Goal: Information Seeking & Learning: Compare options

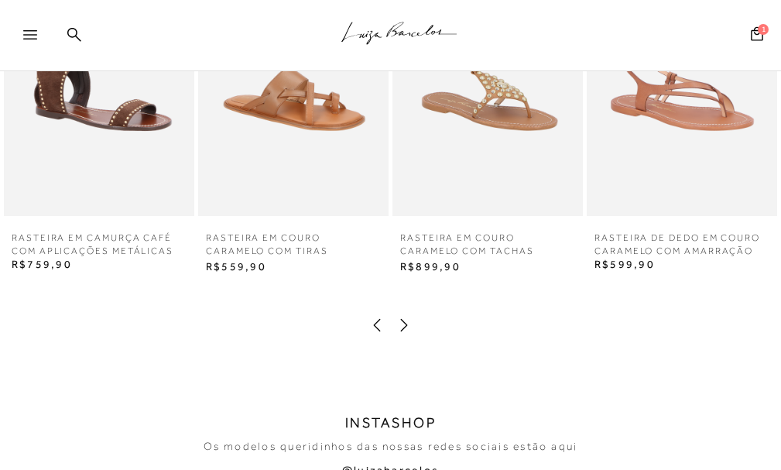
scroll to position [2245, 0]
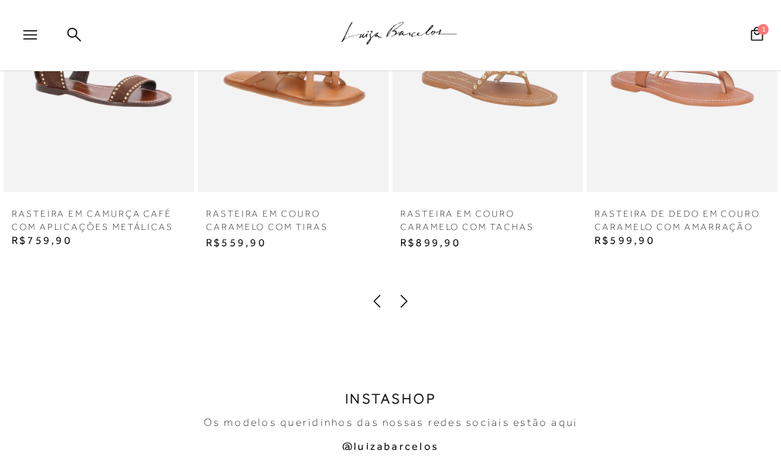
click at [403, 307] on icon at bounding box center [403, 300] width 15 height 15
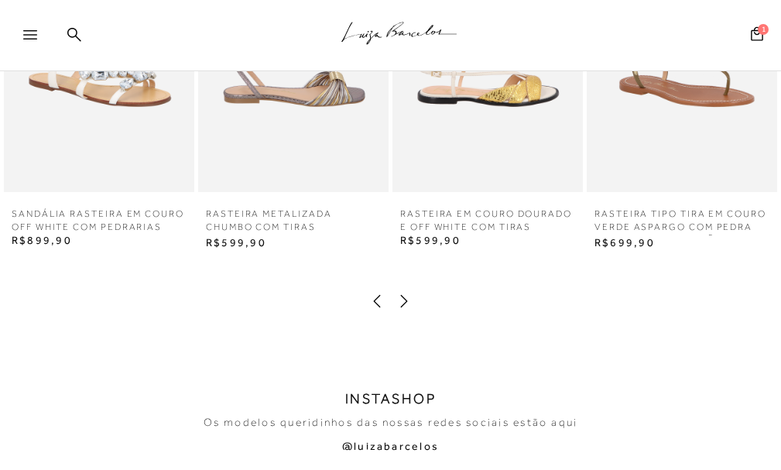
click at [403, 307] on icon at bounding box center [403, 300] width 15 height 15
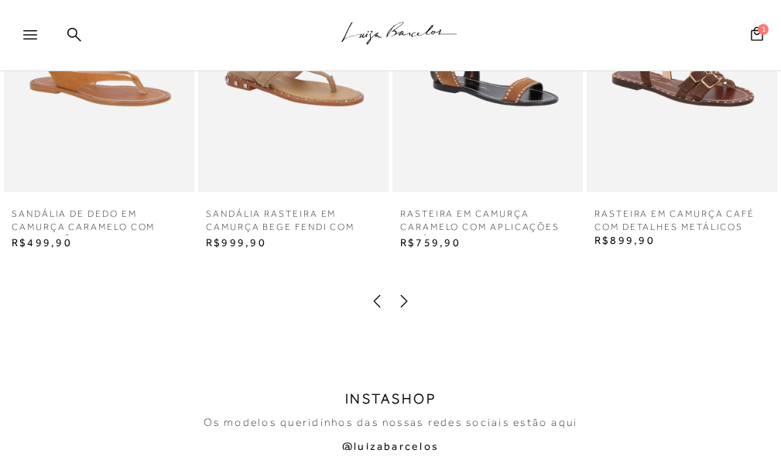
click at [403, 307] on icon at bounding box center [403, 300] width 15 height 15
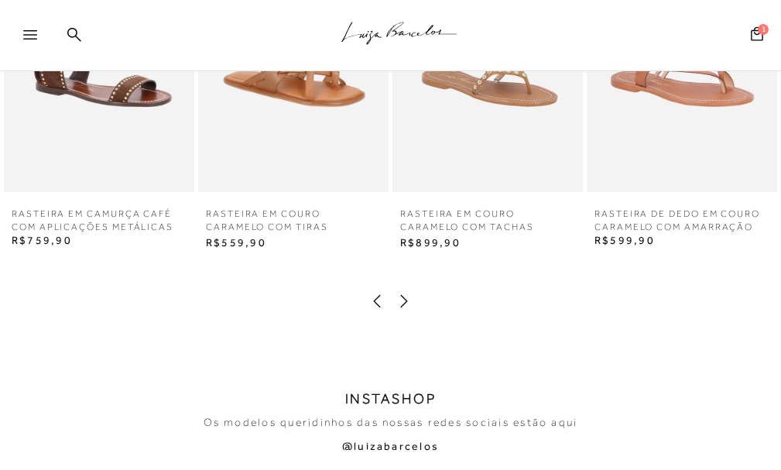
click at [403, 307] on icon at bounding box center [403, 300] width 15 height 15
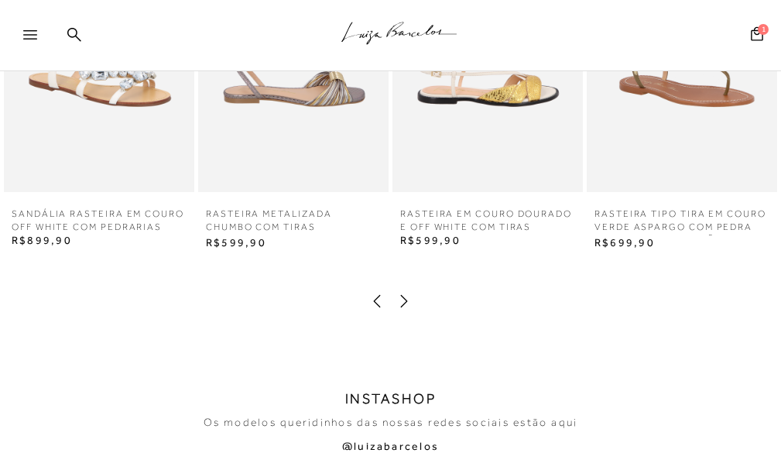
click at [403, 307] on icon at bounding box center [403, 300] width 15 height 15
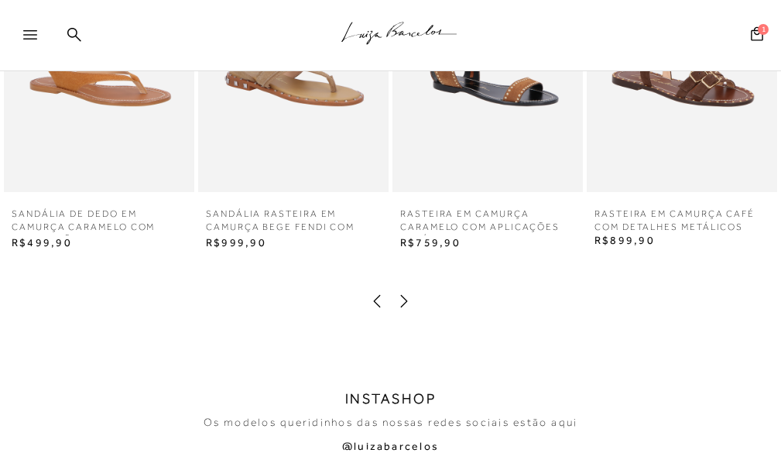
click at [403, 307] on icon at bounding box center [403, 300] width 15 height 15
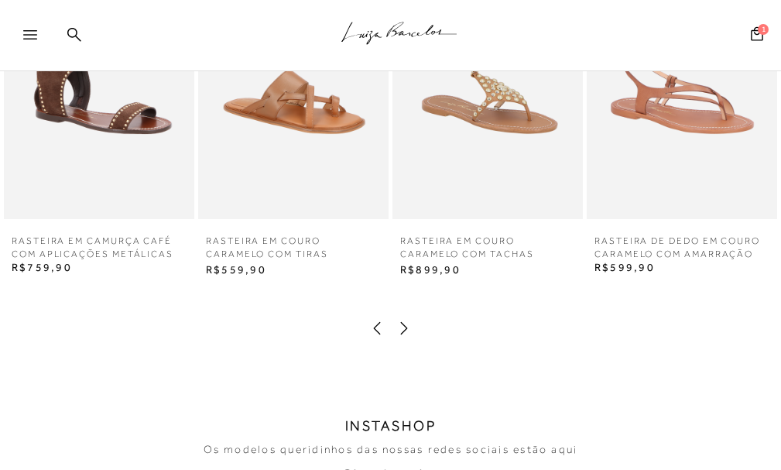
scroll to position [1936, 0]
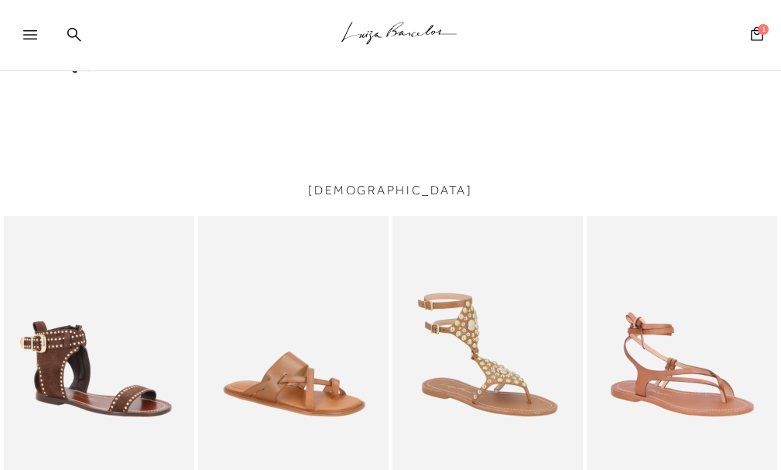
click at [32, 33] on icon at bounding box center [30, 34] width 14 height 9
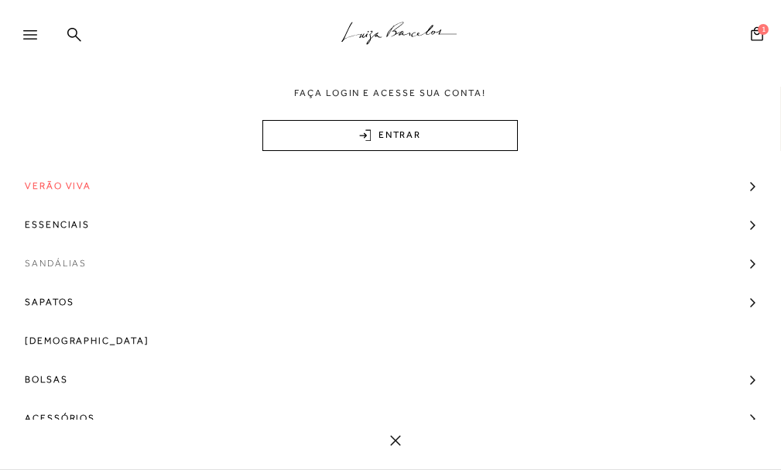
click at [57, 268] on span "Sandálias" at bounding box center [56, 263] width 62 height 39
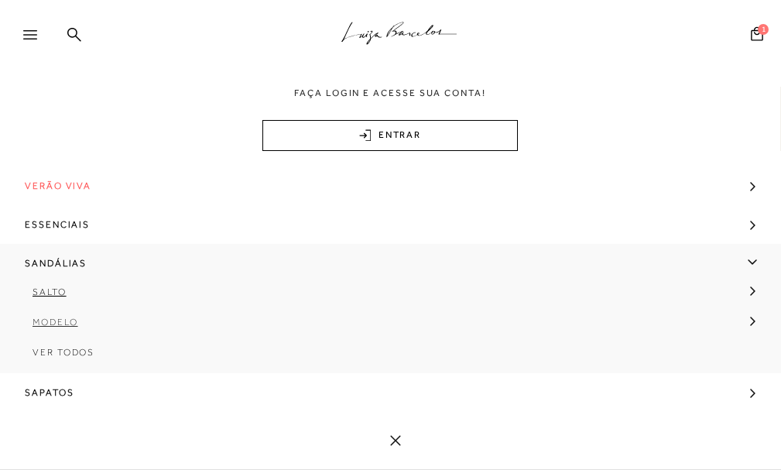
click at [45, 323] on span "Modelo" at bounding box center [56, 322] width 46 height 11
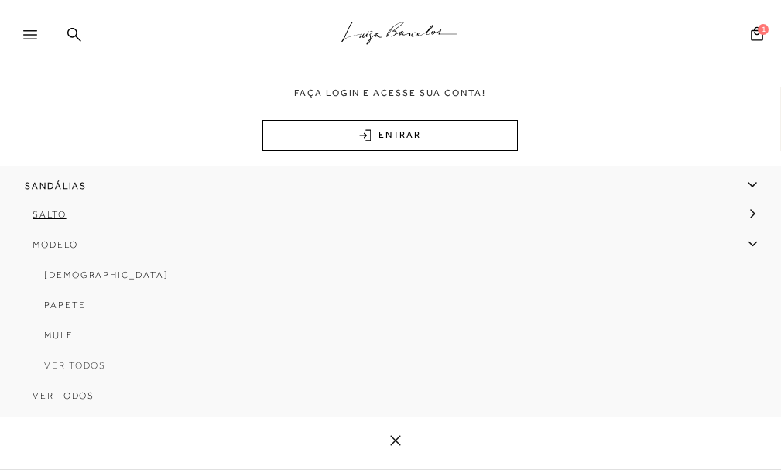
scroll to position [0, 0]
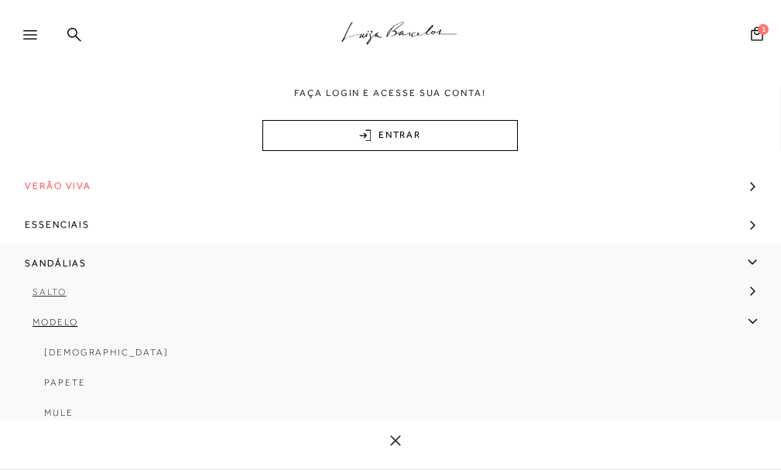
click at [45, 294] on span "Salto" at bounding box center [50, 291] width 34 height 11
click at [64, 348] on span "Salto Médio" at bounding box center [80, 352] width 72 height 11
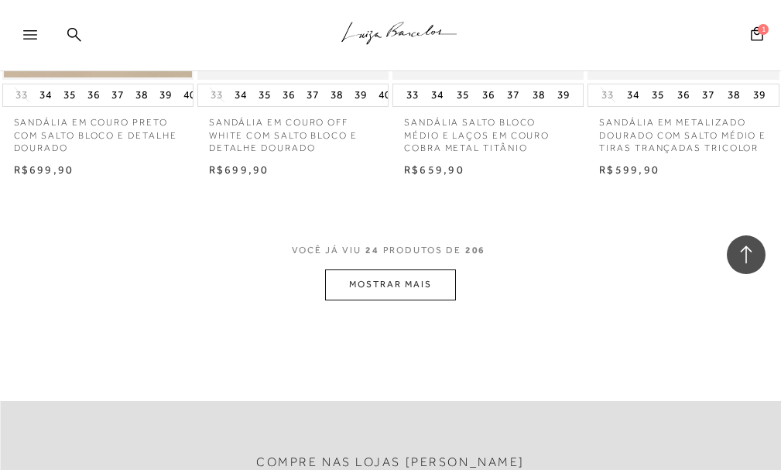
scroll to position [2400, 0]
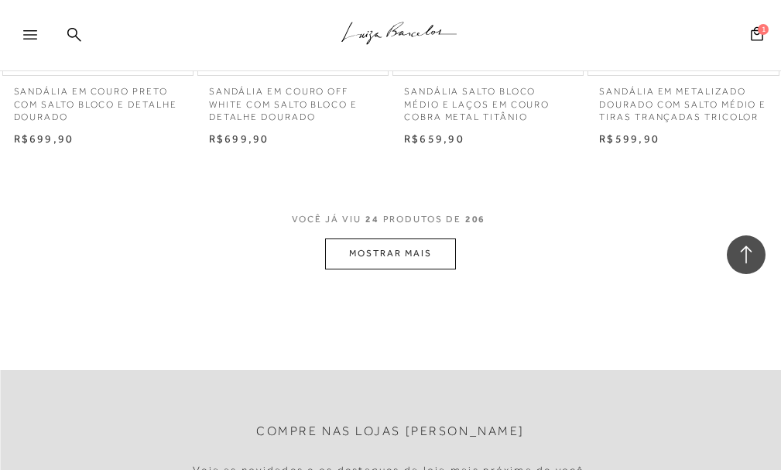
click at [370, 269] on button "MOSTRAR MAIS" at bounding box center [390, 253] width 130 height 30
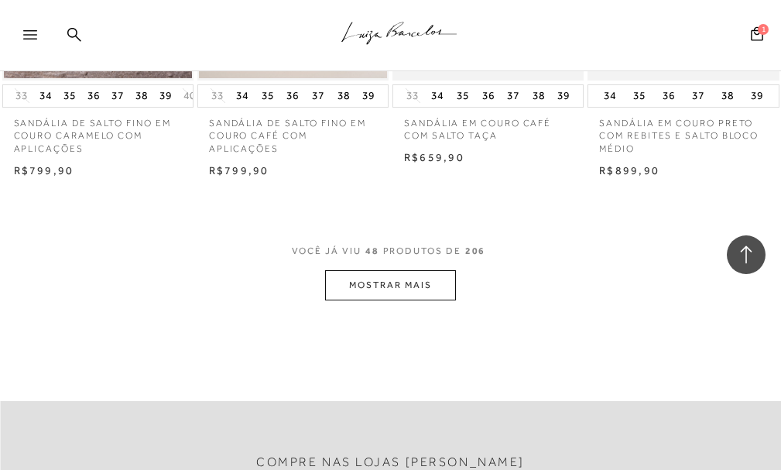
scroll to position [4955, 0]
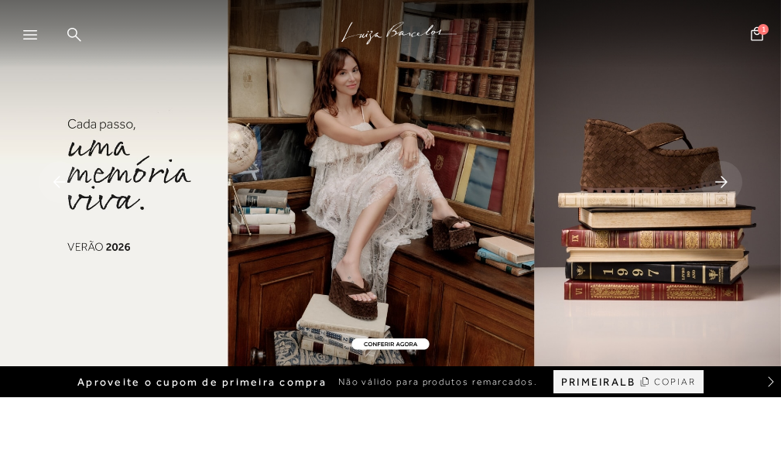
click at [35, 38] on icon at bounding box center [30, 34] width 14 height 9
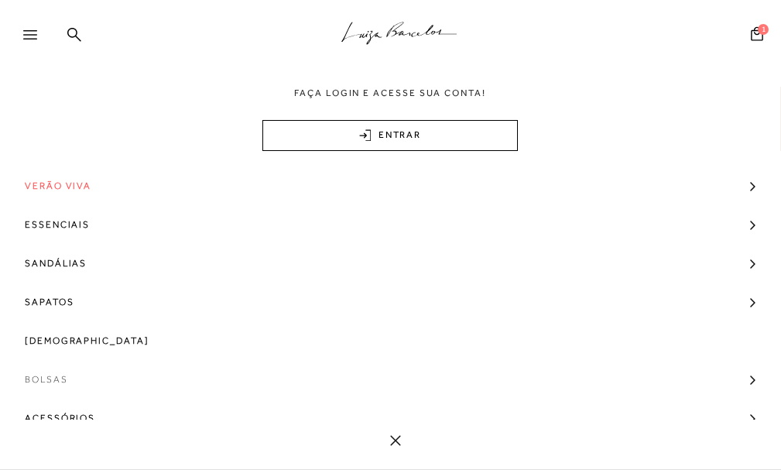
click at [49, 377] on span "Bolsas" at bounding box center [46, 379] width 43 height 39
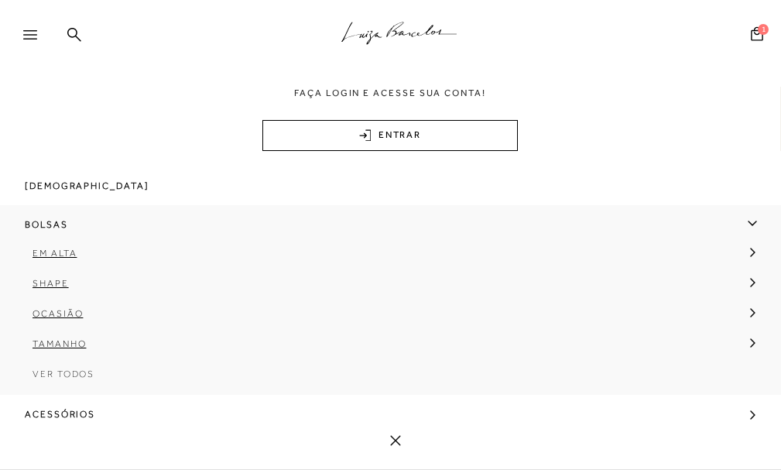
click at [62, 376] on span "Ver Todos" at bounding box center [64, 374] width 62 height 11
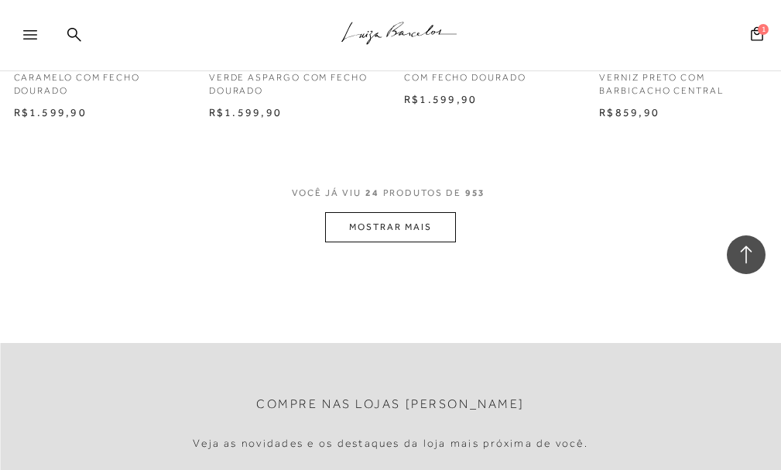
scroll to position [2478, 0]
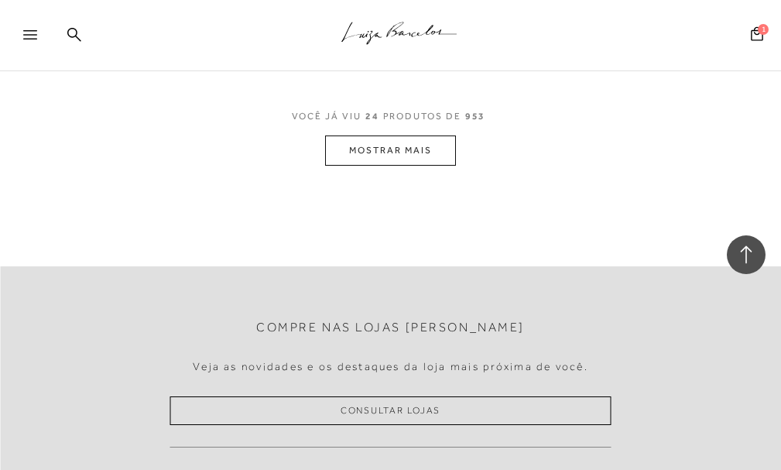
click at [382, 149] on button "MOSTRAR MAIS" at bounding box center [390, 150] width 130 height 30
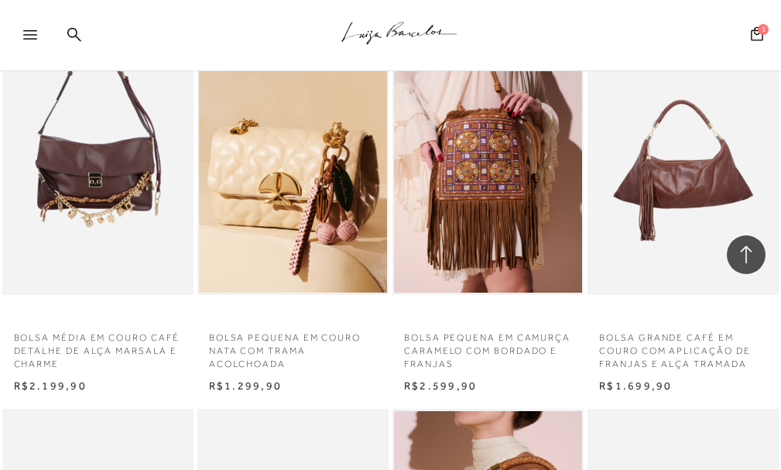
scroll to position [4336, 0]
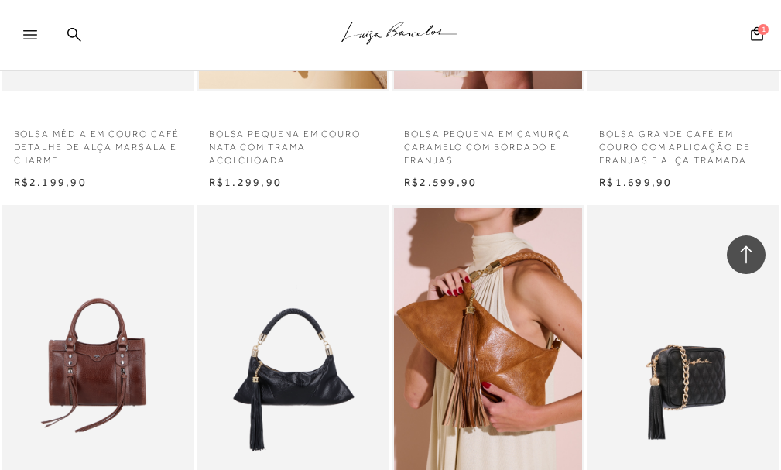
click at [659, 353] on img at bounding box center [684, 348] width 190 height 287
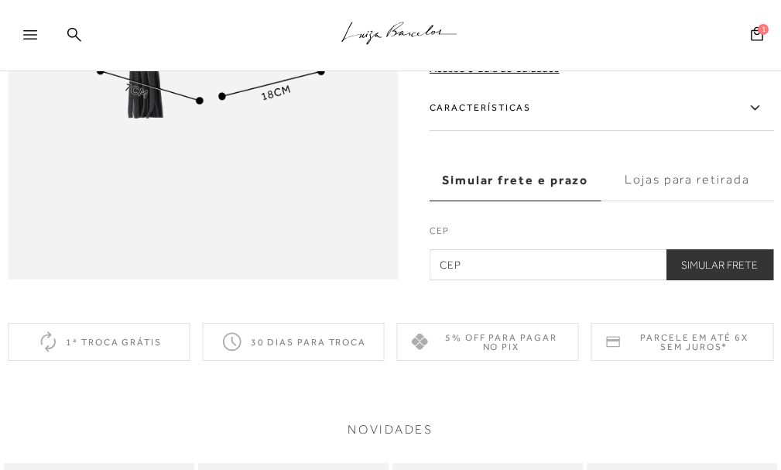
scroll to position [1394, 0]
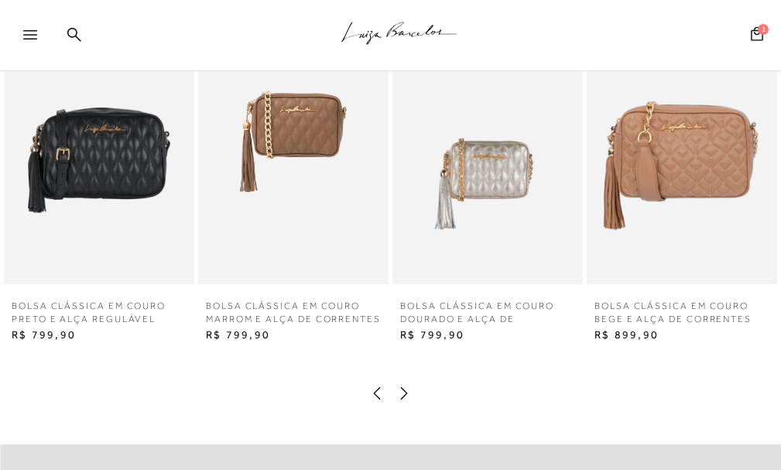
click at [691, 172] on img at bounding box center [682, 141] width 190 height 286
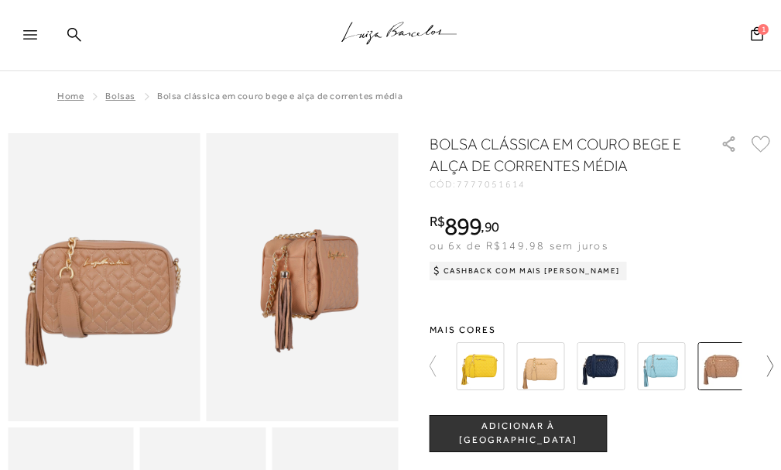
click at [774, 359] on icon at bounding box center [763, 366] width 22 height 22
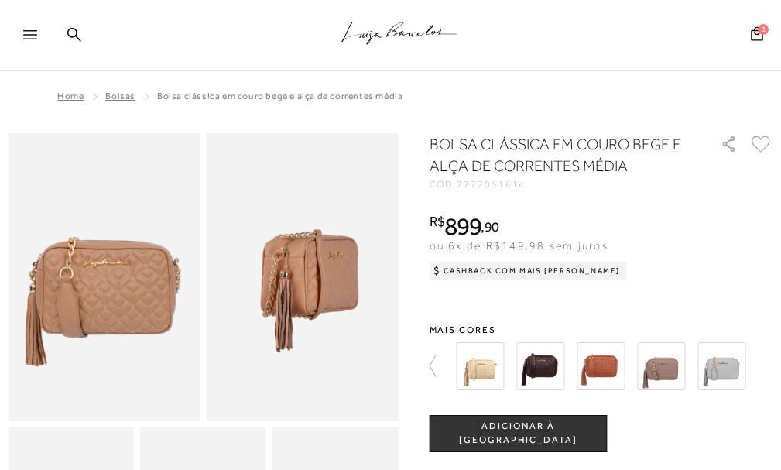
click at [774, 359] on div at bounding box center [602, 366] width 345 height 57
click at [430, 362] on icon at bounding box center [441, 366] width 22 height 22
click at [431, 362] on icon at bounding box center [441, 366] width 22 height 22
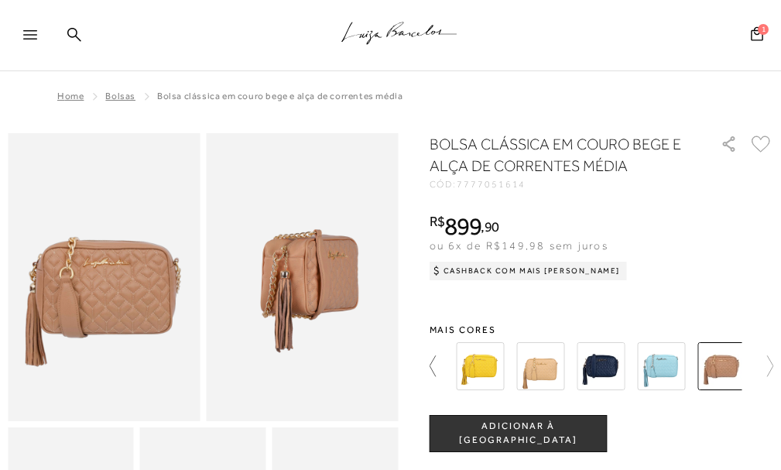
click at [431, 362] on icon at bounding box center [441, 366] width 22 height 22
click at [474, 365] on img at bounding box center [481, 366] width 48 height 48
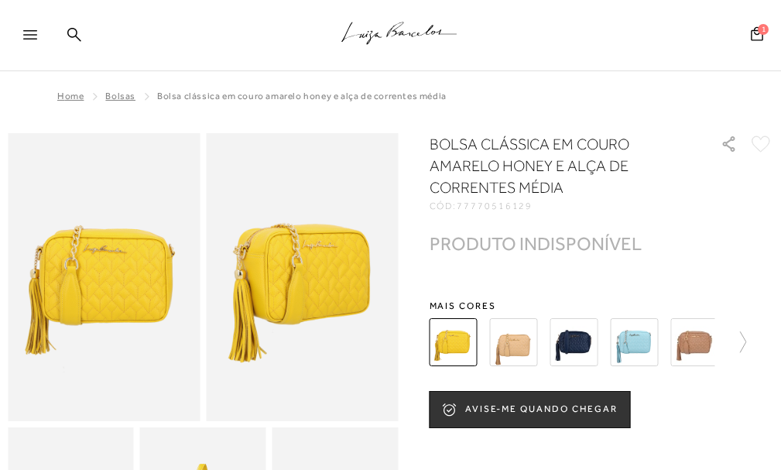
click at [516, 349] on img at bounding box center [514, 342] width 48 height 48
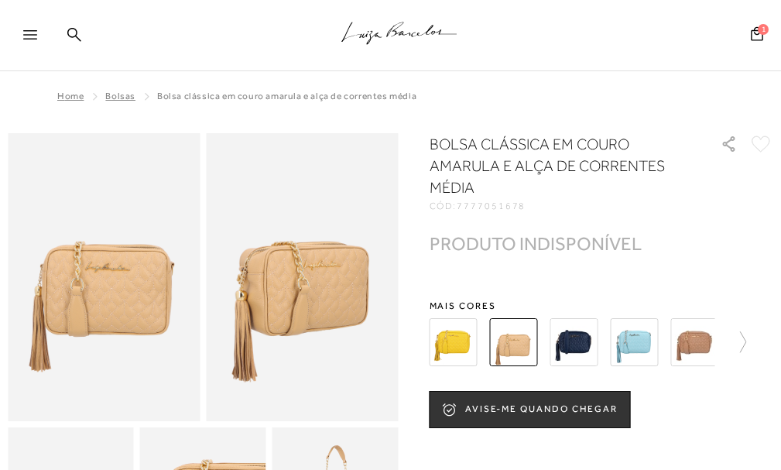
click at [565, 334] on img at bounding box center [575, 342] width 48 height 48
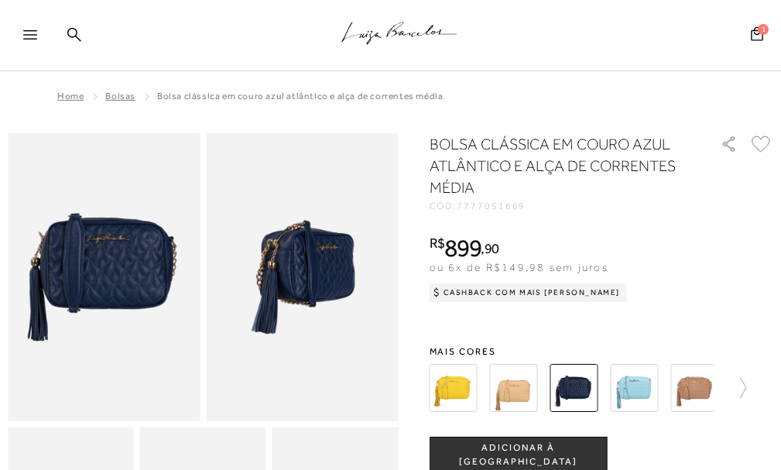
click at [626, 328] on div "BOLSA CLÁSSICA EM COURO AZUL ATLÂNTICO E ALÇA DE CORRENTES MÉDIA CÓD: 777705166…" at bounding box center [602, 458] width 345 height 651
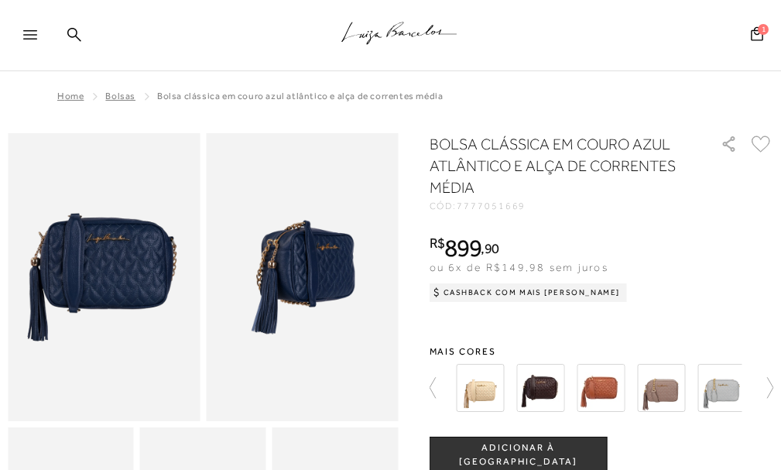
click at [545, 387] on img at bounding box center [541, 388] width 48 height 48
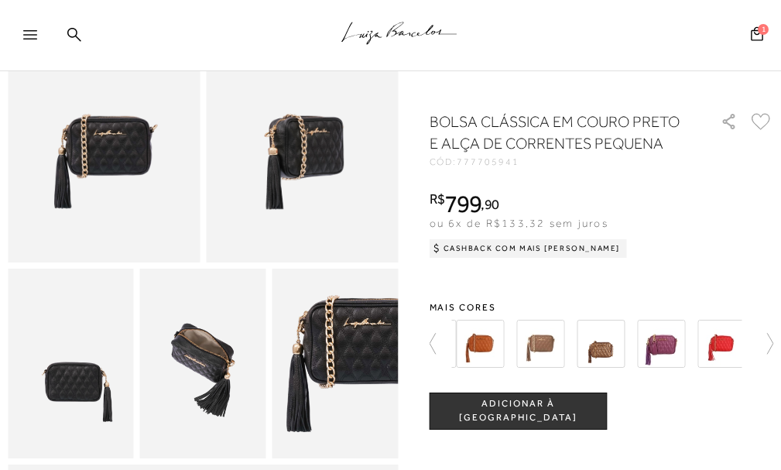
scroll to position [155, 0]
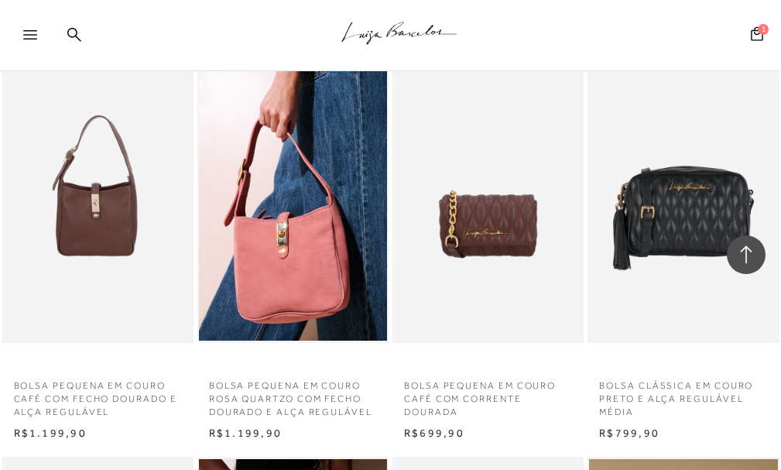
scroll to position [2478, 0]
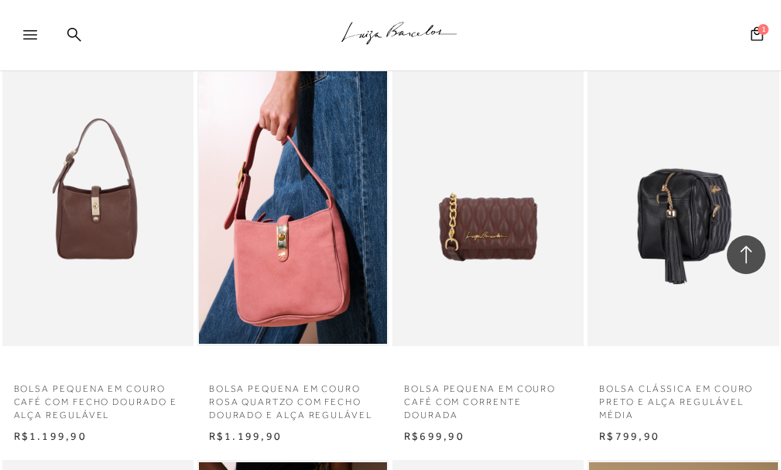
click at [674, 223] on img at bounding box center [684, 202] width 190 height 287
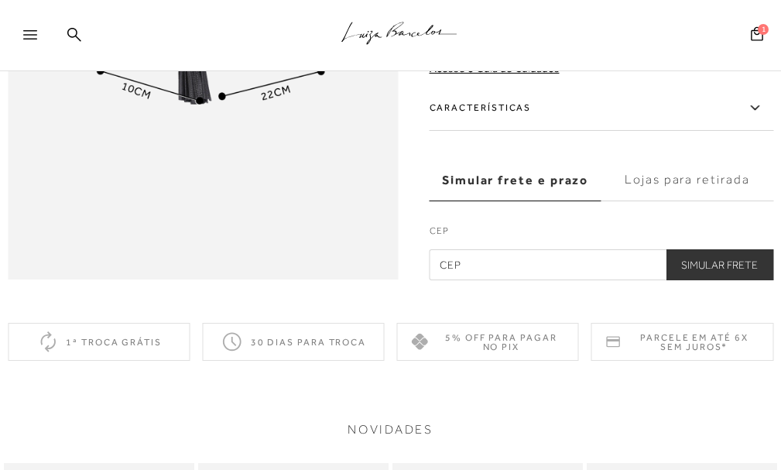
scroll to position [1394, 0]
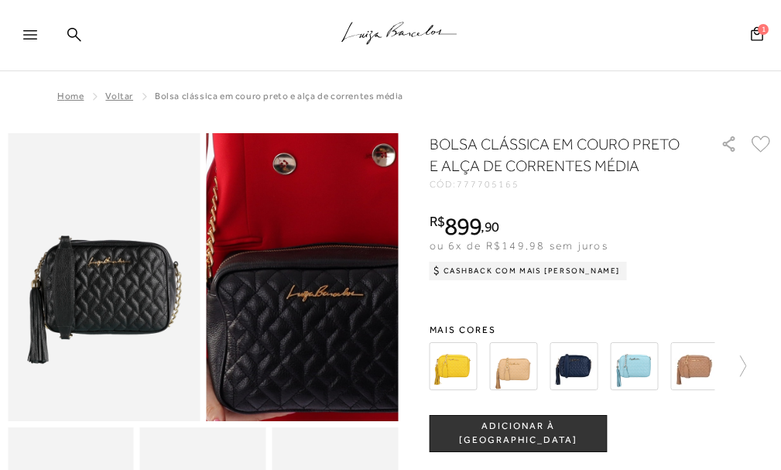
click at [270, 328] on img at bounding box center [332, 230] width 385 height 577
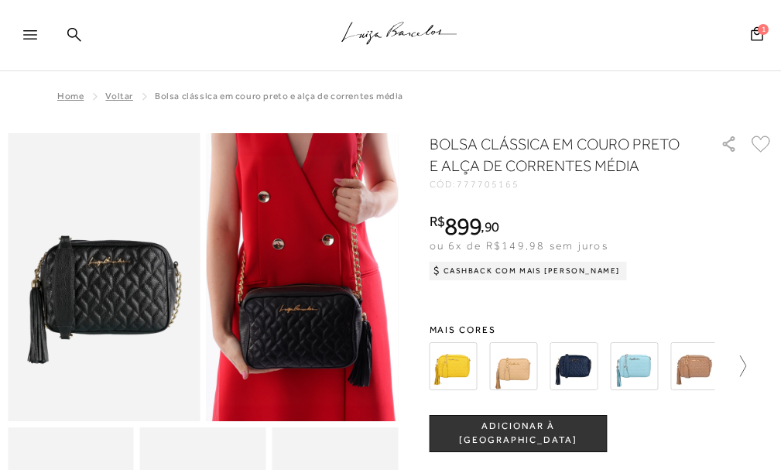
click at [746, 364] on icon at bounding box center [736, 366] width 22 height 22
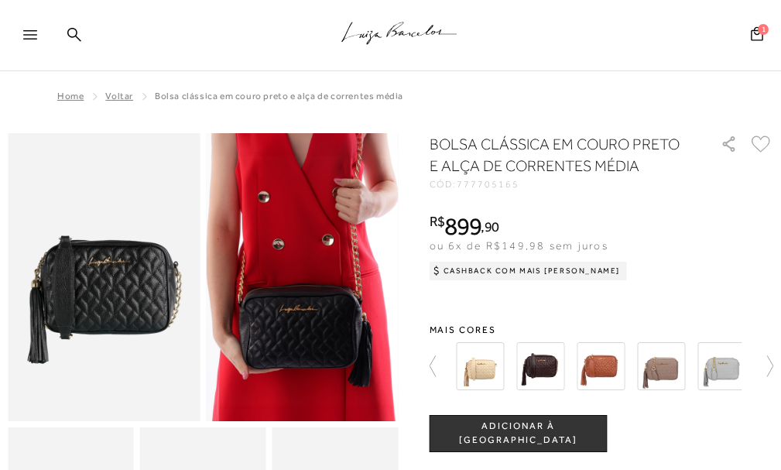
click at [749, 364] on div at bounding box center [602, 366] width 345 height 57
click at [772, 366] on icon at bounding box center [763, 366] width 22 height 22
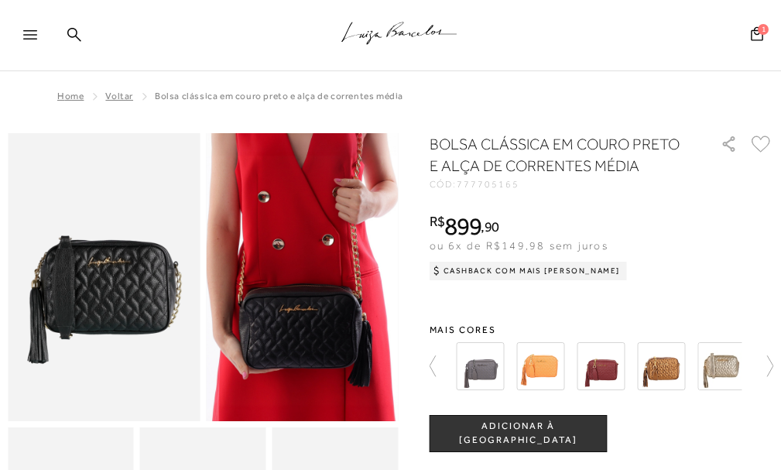
click at [650, 363] on img at bounding box center [662, 366] width 48 height 48
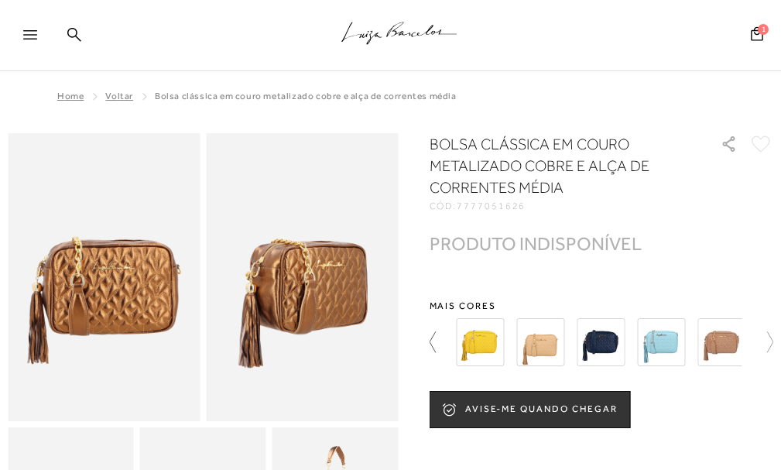
click at [431, 342] on icon at bounding box center [441, 342] width 22 height 22
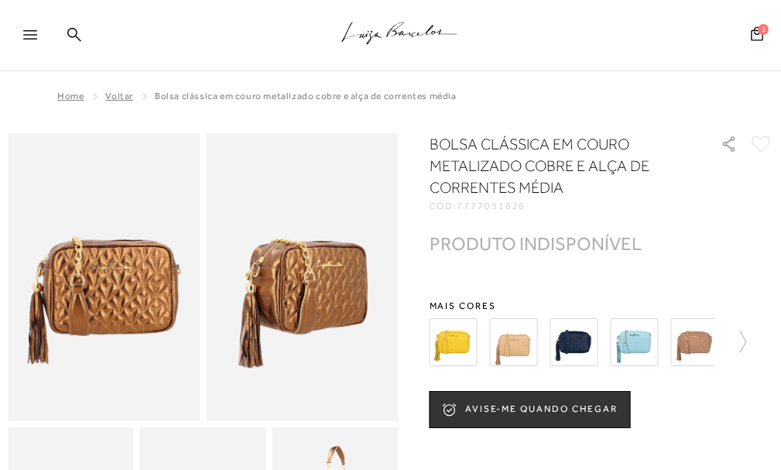
click at [431, 342] on img at bounding box center [454, 342] width 48 height 48
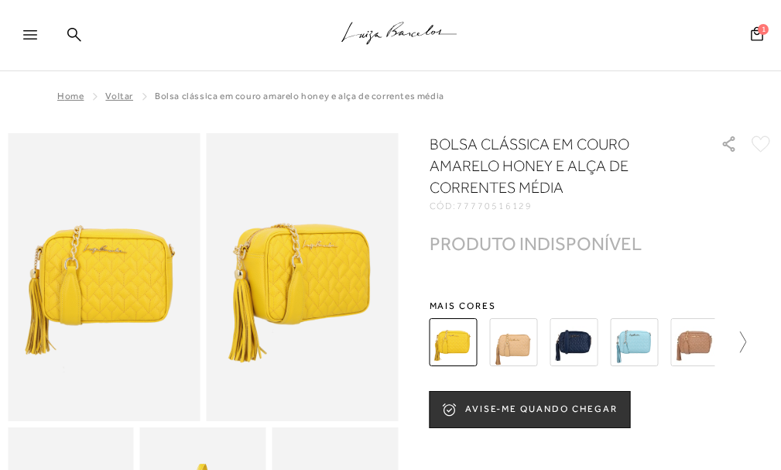
click at [746, 341] on icon at bounding box center [736, 342] width 22 height 22
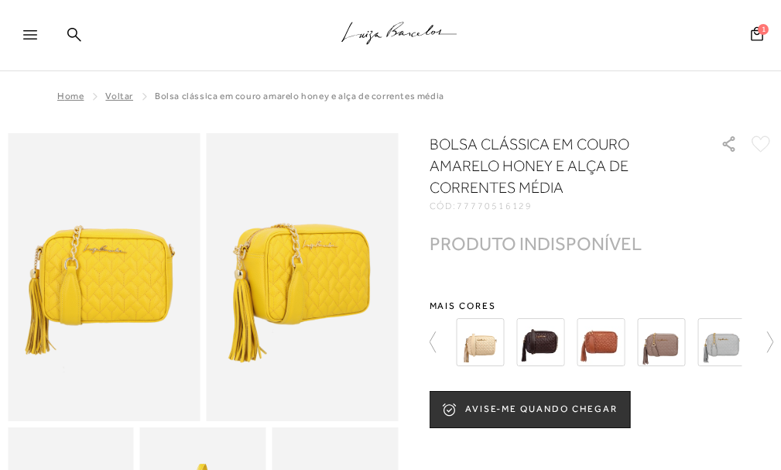
click at [743, 341] on div at bounding box center [597, 342] width 290 height 57
click at [547, 355] on img at bounding box center [541, 342] width 48 height 48
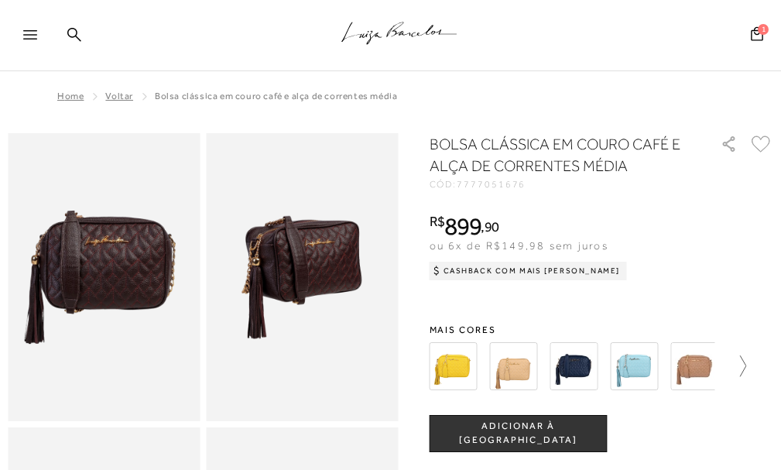
click at [745, 363] on icon at bounding box center [736, 366] width 22 height 22
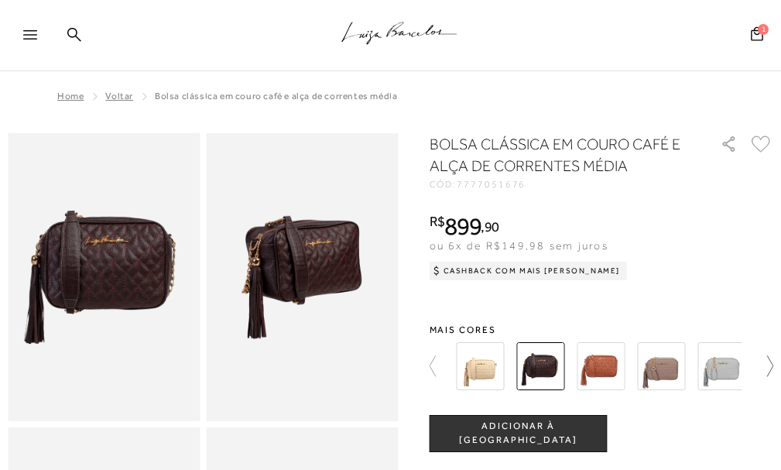
click at [758, 361] on icon at bounding box center [763, 366] width 22 height 22
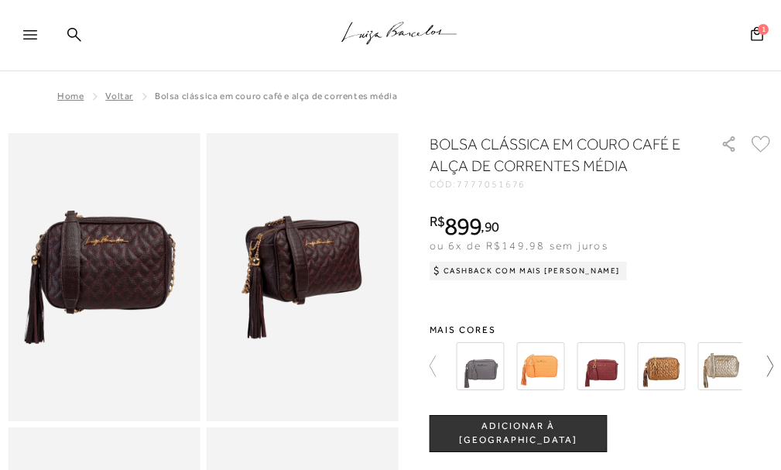
click at [774, 362] on icon at bounding box center [763, 366] width 22 height 22
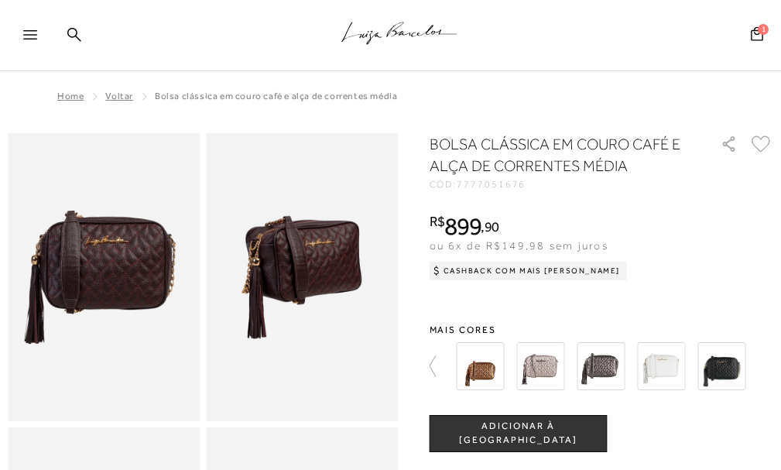
click at [730, 368] on img at bounding box center [722, 366] width 48 height 48
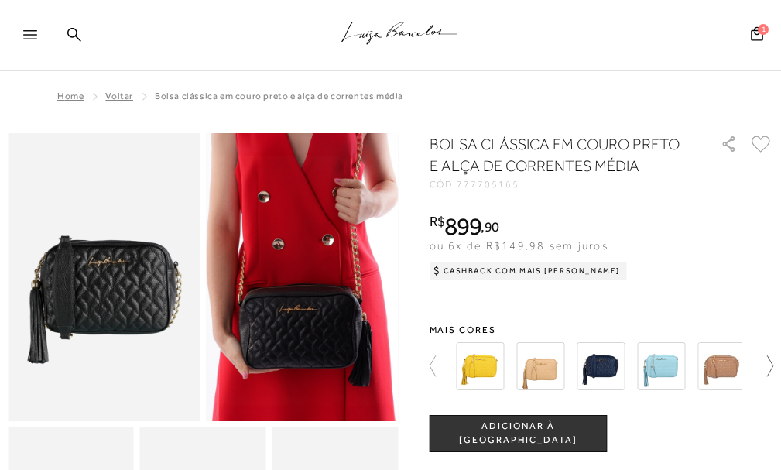
click at [773, 369] on icon at bounding box center [763, 366] width 22 height 22
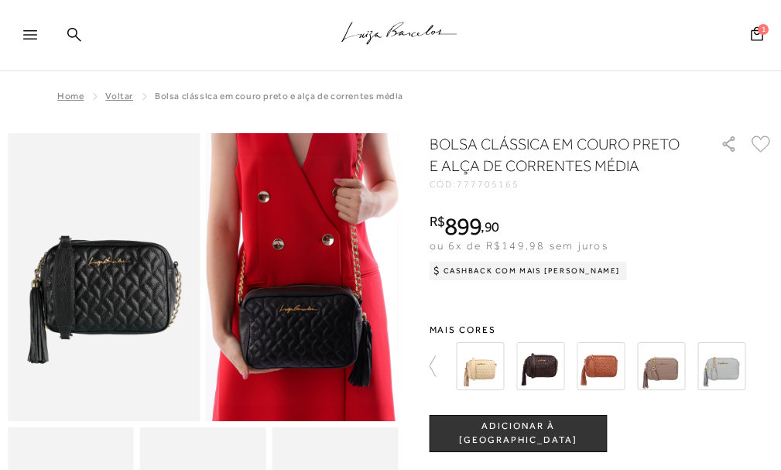
click at [770, 369] on div at bounding box center [610, 366] width 317 height 57
click at [430, 355] on icon at bounding box center [441, 366] width 22 height 22
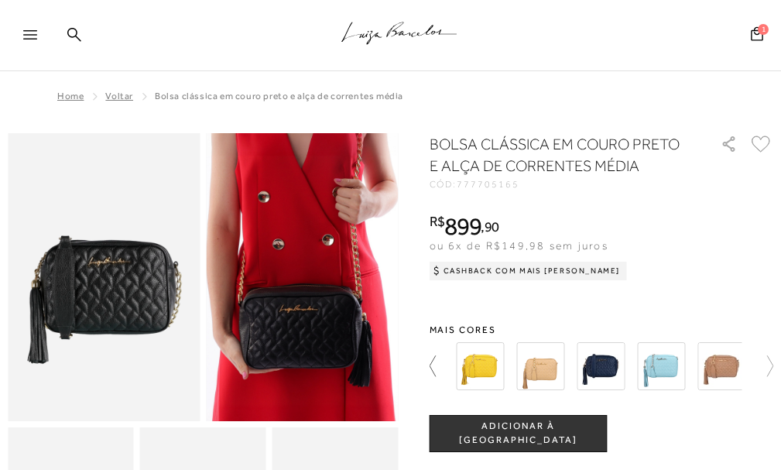
click at [430, 355] on icon at bounding box center [441, 366] width 22 height 22
click at [430, 369] on icon at bounding box center [441, 366] width 22 height 22
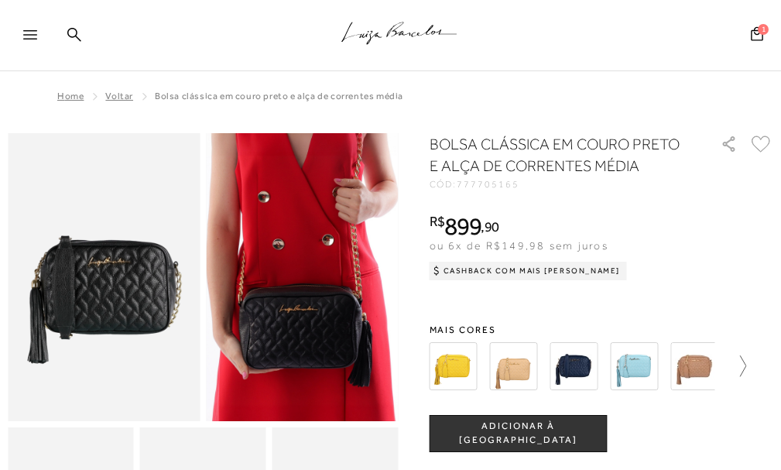
click at [746, 367] on icon at bounding box center [736, 366] width 22 height 22
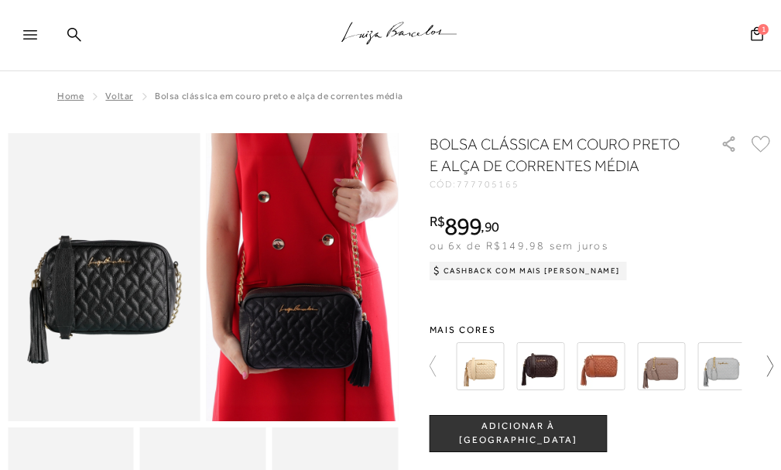
click at [774, 369] on icon at bounding box center [763, 366] width 22 height 22
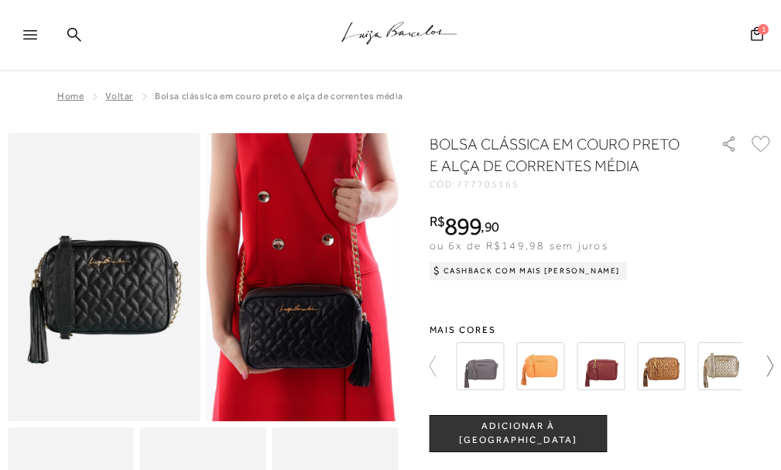
click at [774, 367] on icon at bounding box center [770, 365] width 6 height 21
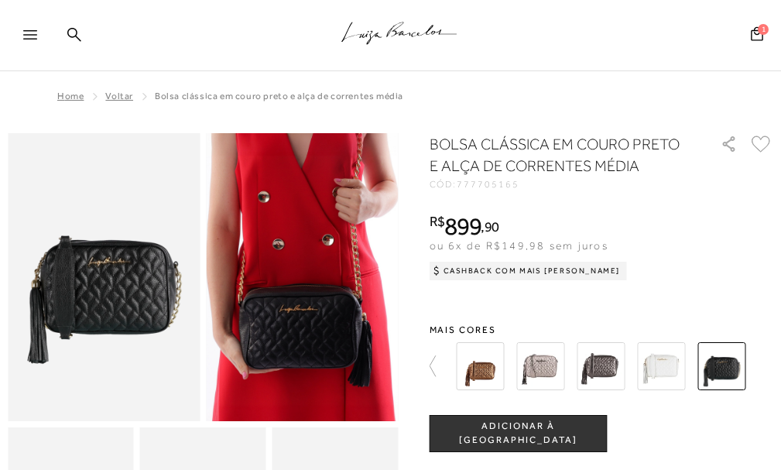
click at [599, 371] on img at bounding box center [602, 366] width 48 height 48
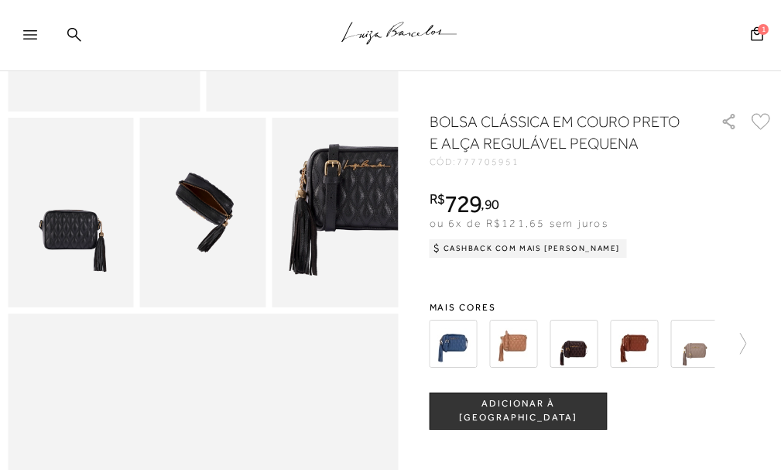
click at [753, 347] on div at bounding box center [602, 343] width 345 height 57
click at [513, 348] on img at bounding box center [514, 344] width 48 height 48
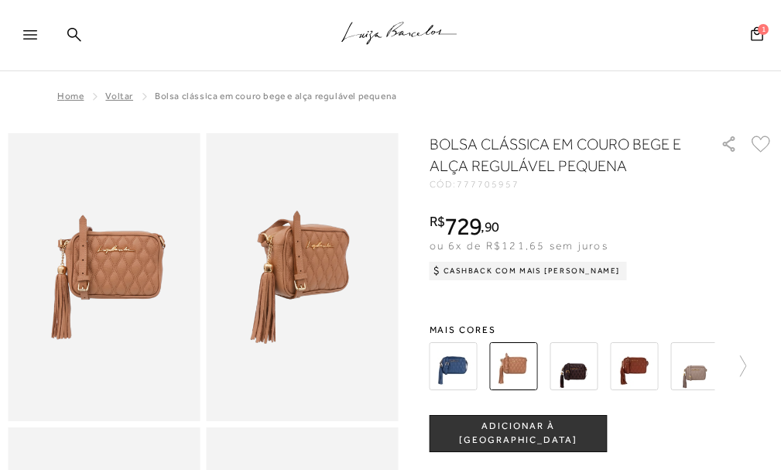
click at [680, 369] on img at bounding box center [695, 366] width 48 height 48
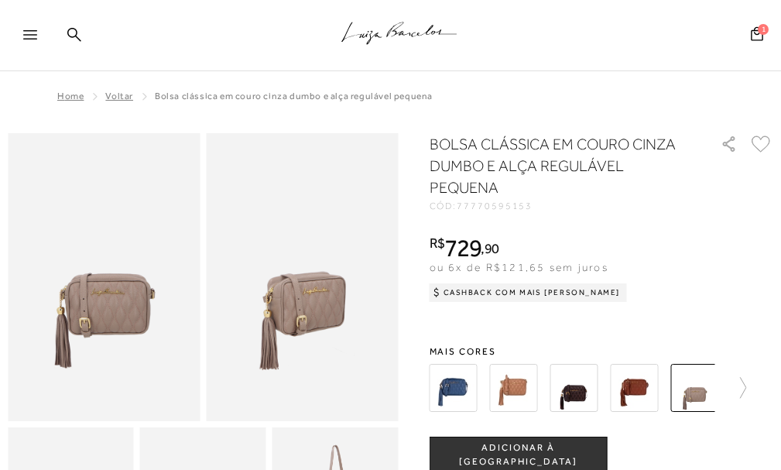
click at [512, 391] on img at bounding box center [514, 388] width 48 height 48
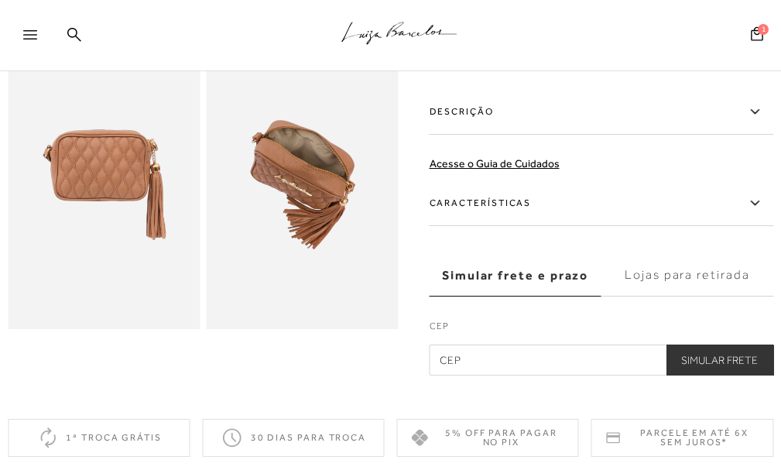
scroll to position [77, 0]
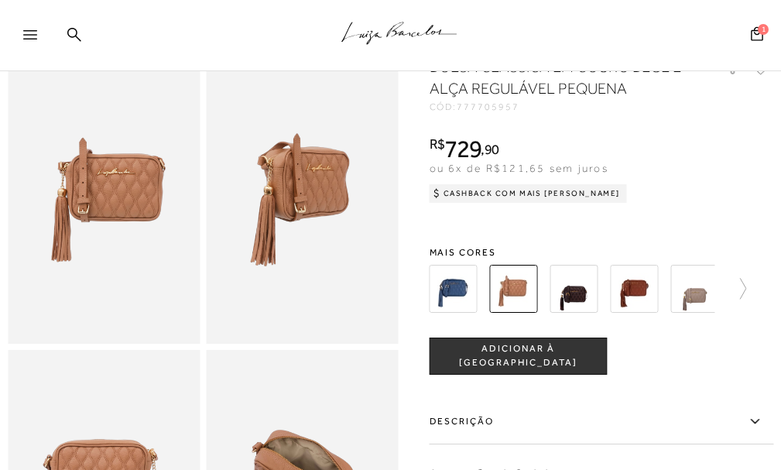
click at [753, 287] on div at bounding box center [602, 288] width 345 height 57
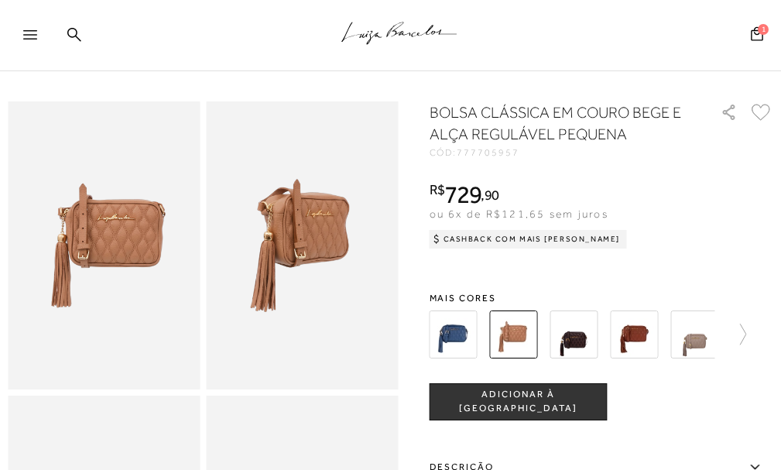
scroll to position [0, 0]
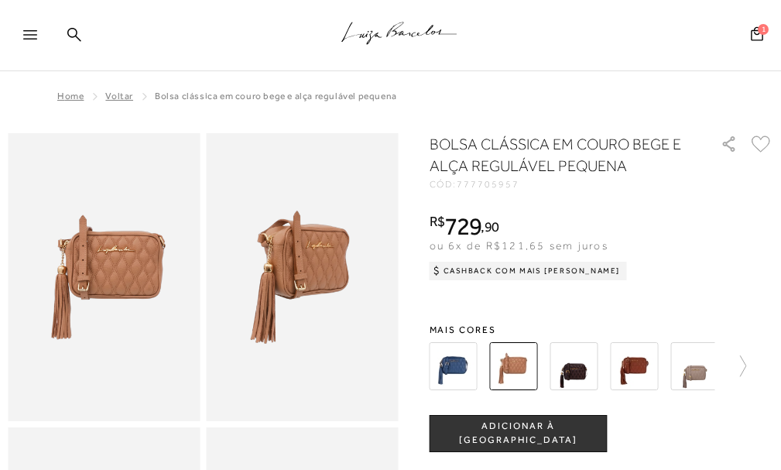
click at [752, 286] on div "BOLSA CLÁSSICA EM COURO BEGE E ALÇA REGULÁVEL PEQUENA CÓD: 777705957 × É necess…" at bounding box center [602, 447] width 345 height 629
click at [746, 366] on icon at bounding box center [736, 366] width 22 height 22
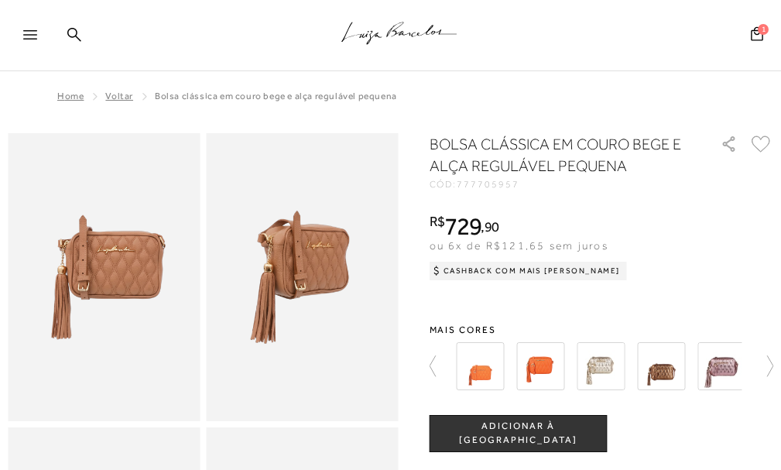
click at [603, 368] on img at bounding box center [602, 366] width 48 height 48
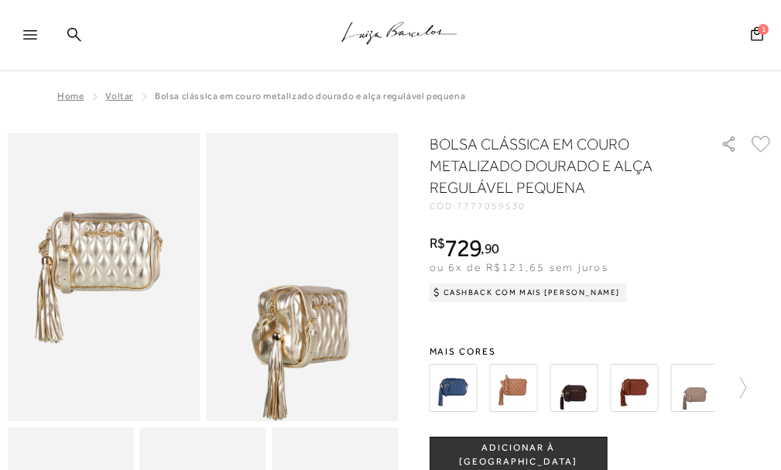
click at [756, 386] on div at bounding box center [602, 387] width 345 height 57
click at [753, 386] on div at bounding box center [602, 387] width 345 height 57
click at [746, 386] on icon at bounding box center [736, 388] width 22 height 22
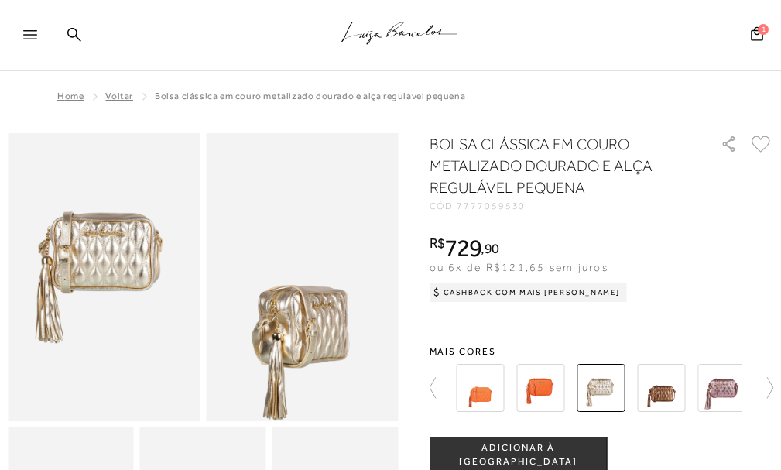
click at [670, 387] on img at bounding box center [662, 388] width 48 height 48
